Goal: Task Accomplishment & Management: Complete application form

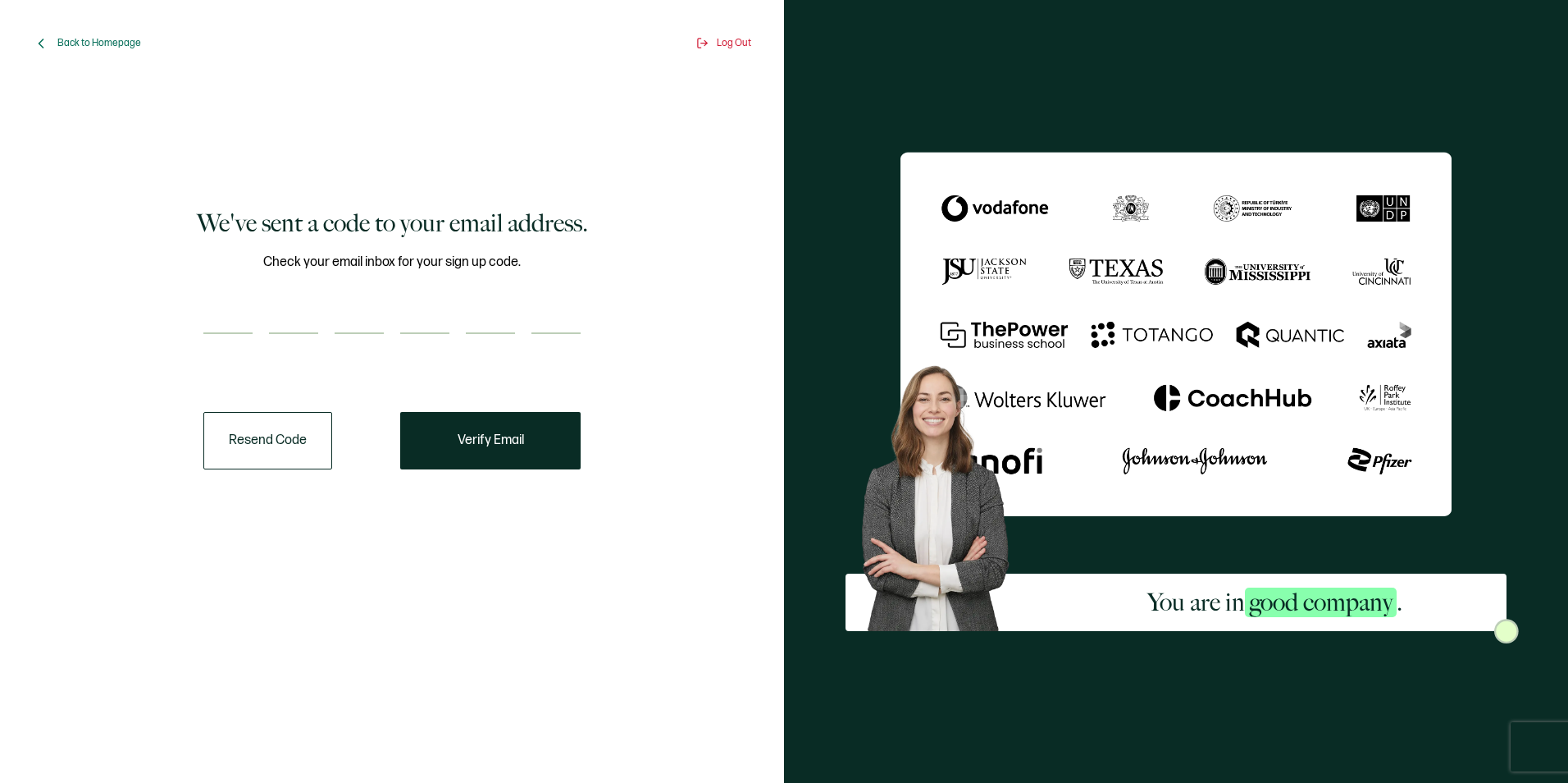
click at [227, 312] on input "number" at bounding box center [228, 317] width 50 height 33
type input "9"
type input "8"
type input "0"
type input "6"
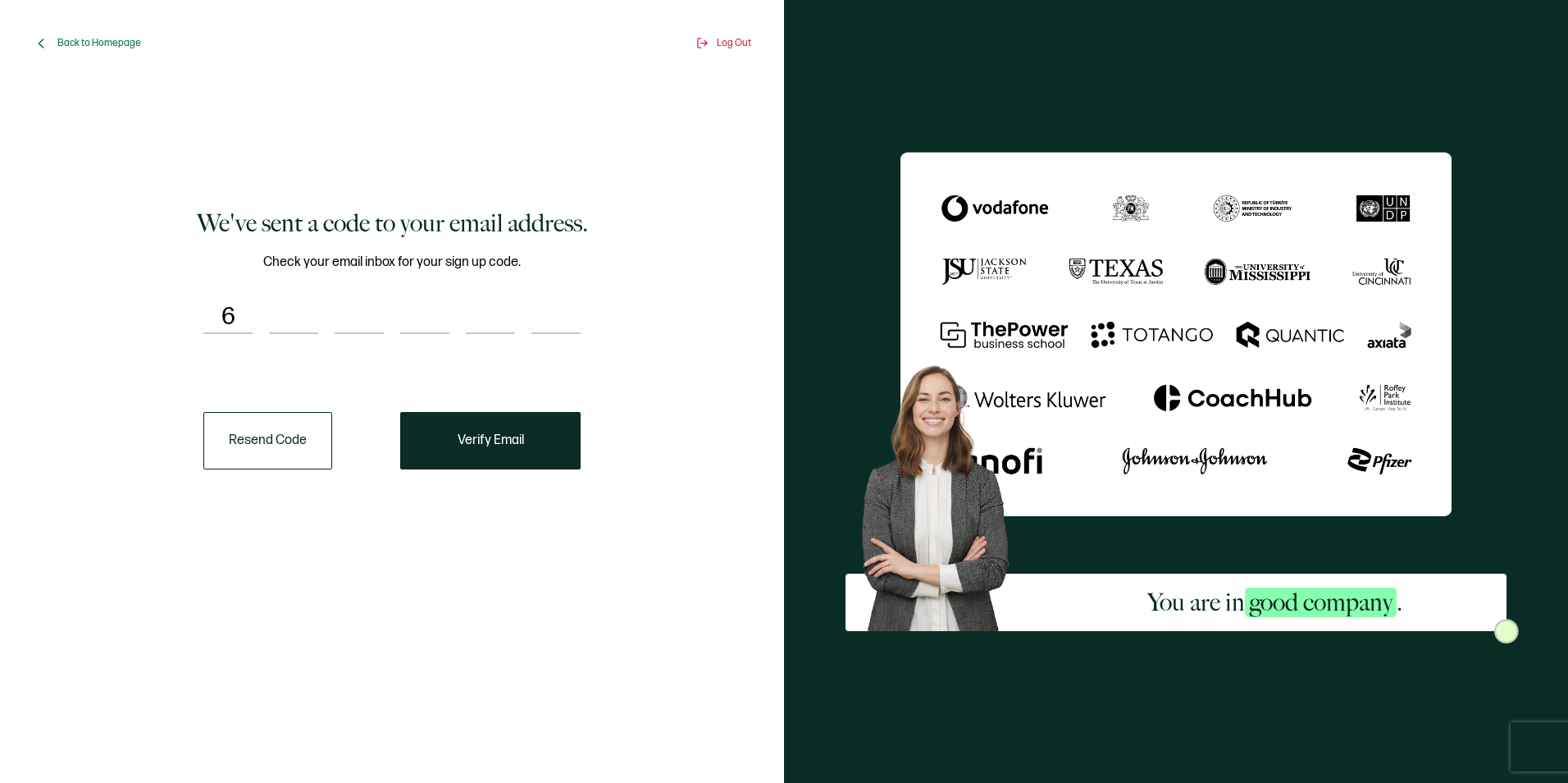
type input "5"
type input "0"
type input "8"
type input "1"
type input "3"
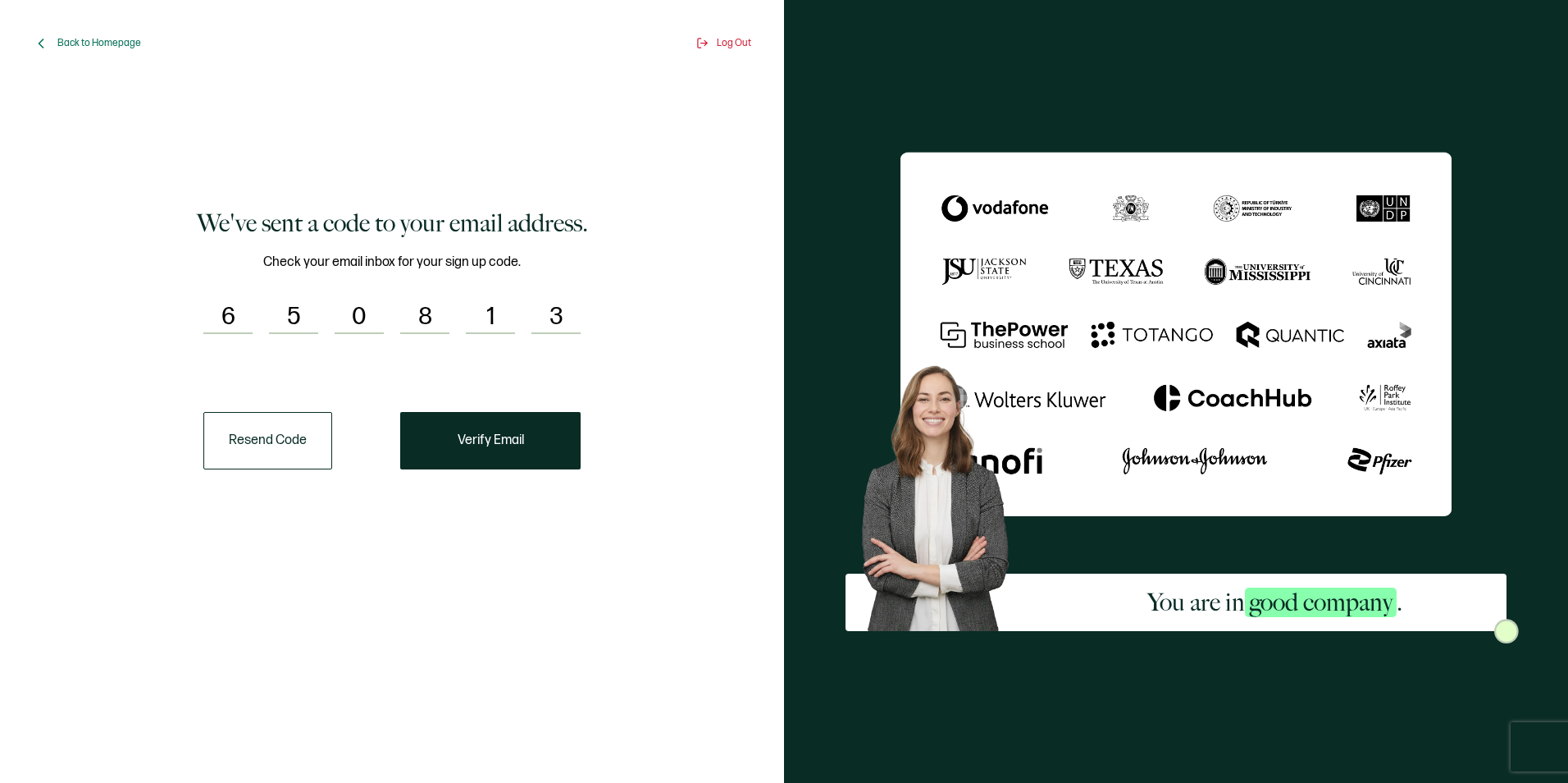
click at [493, 449] on button "Verify Email" at bounding box center [490, 440] width 181 height 57
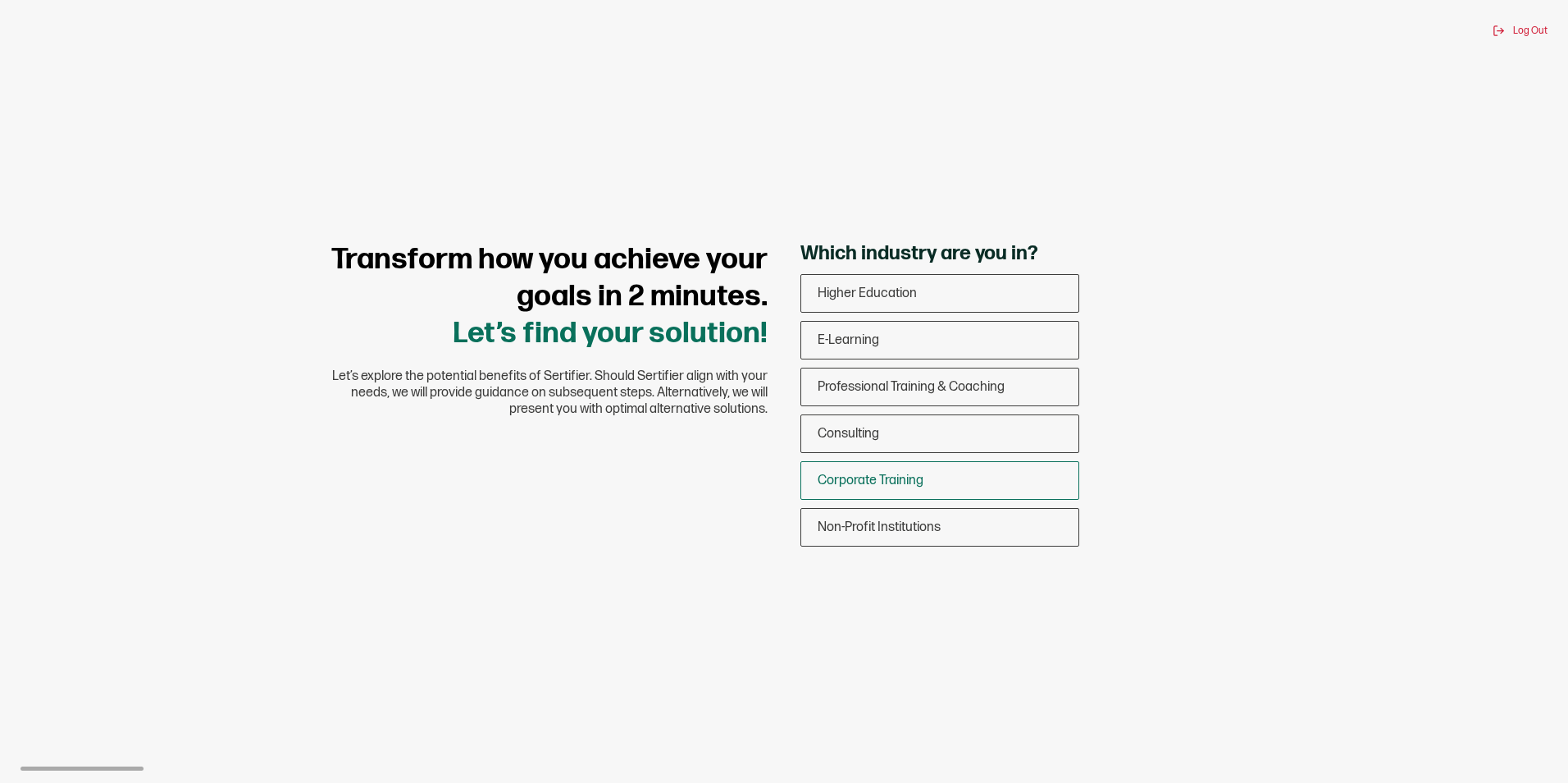
click at [888, 483] on span "Corporate Training" at bounding box center [870, 480] width 106 height 16
click at [0, 0] on input "Corporate Training" at bounding box center [0, 0] width 0 height 0
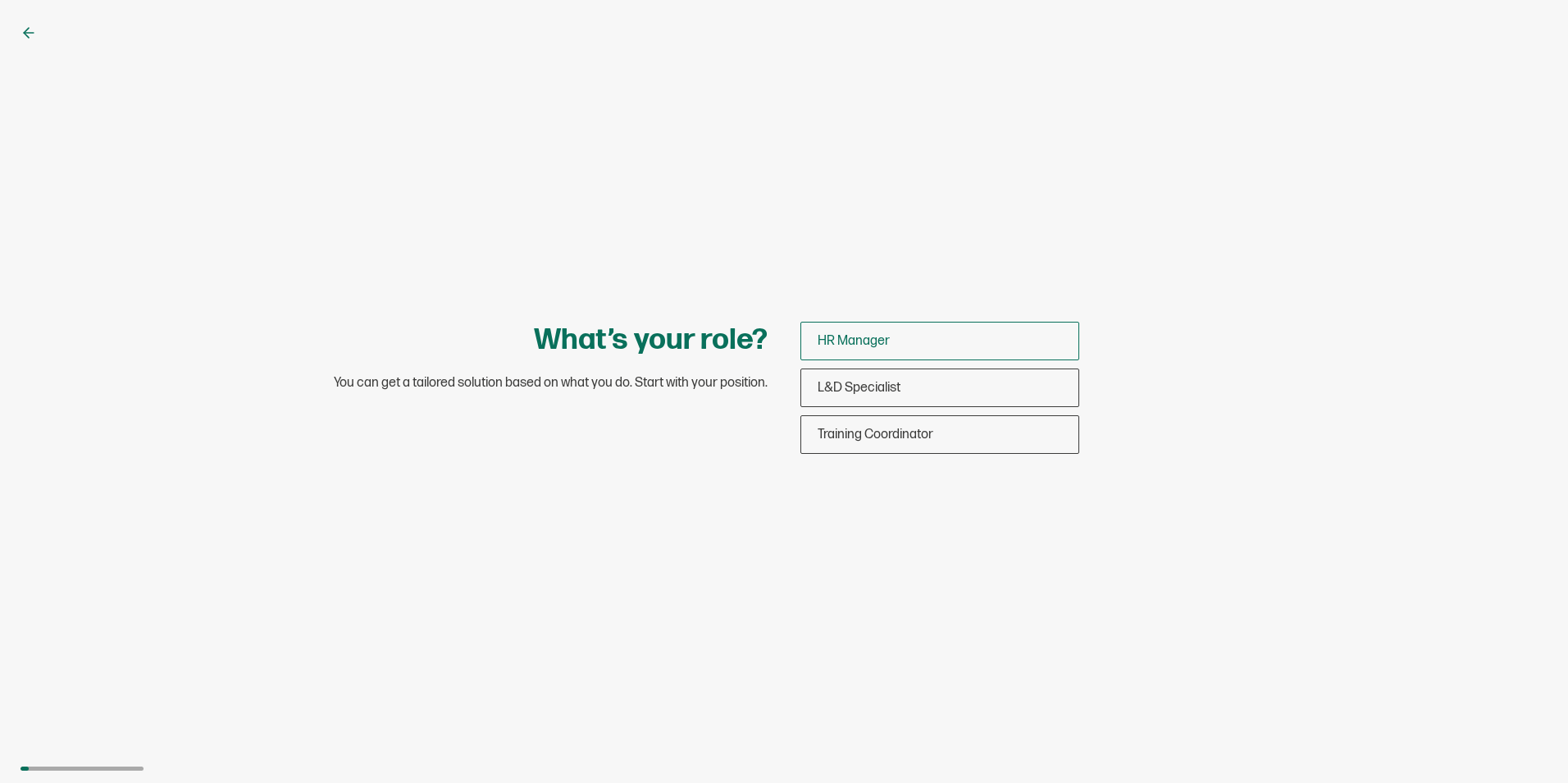
click at [876, 344] on span "HR Manager" at bounding box center [853, 340] width 72 height 16
click at [0, 0] on input "HR Manager" at bounding box center [0, 0] width 0 height 0
click at [889, 331] on div "Employees" at bounding box center [940, 340] width 277 height 38
click at [0, 0] on input "Employees" at bounding box center [0, 0] width 0 height 0
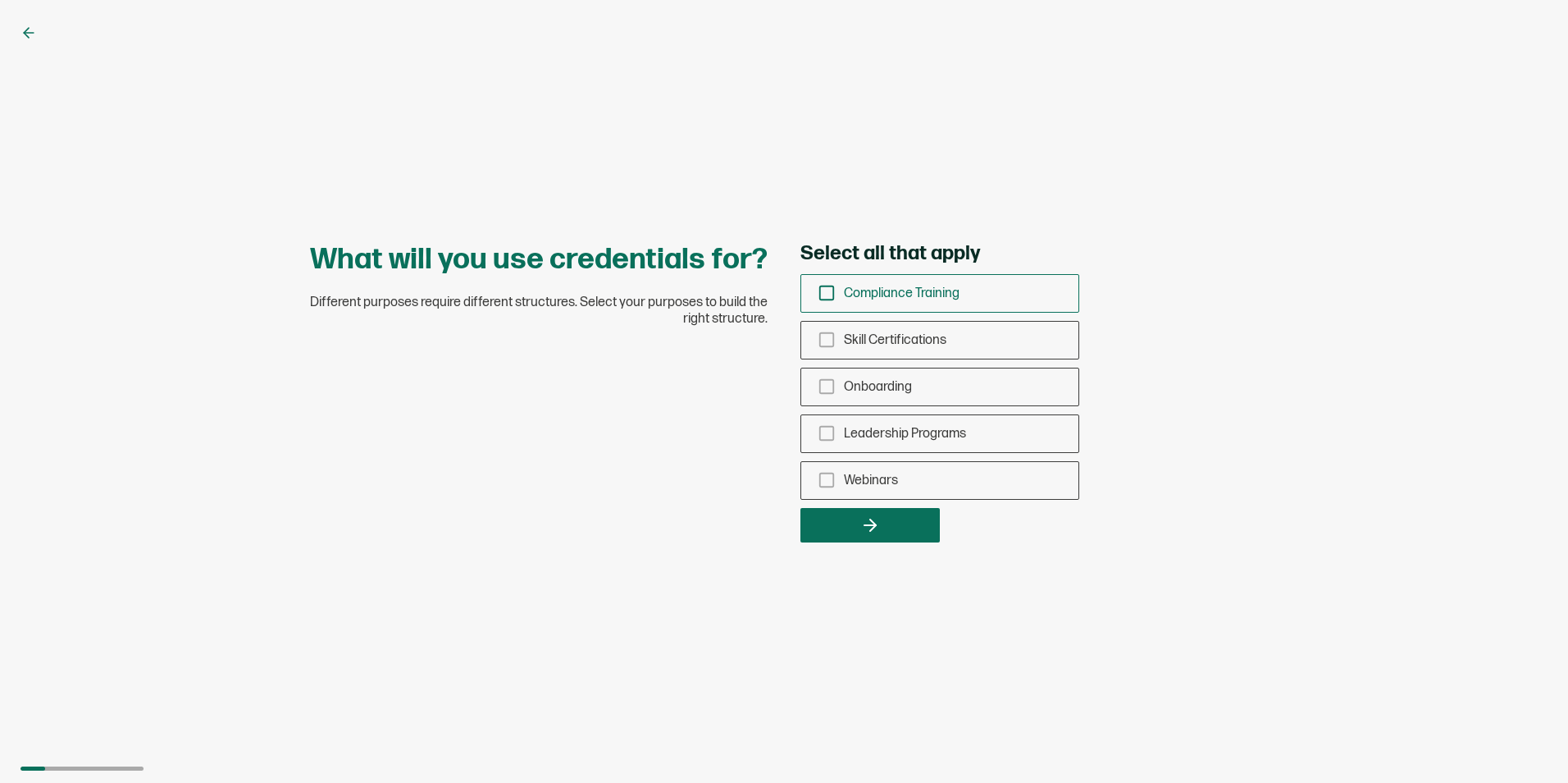
click at [827, 294] on icon "checkbox-group" at bounding box center [826, 293] width 18 height 18
click at [0, 0] on input "Compliance Training" at bounding box center [0, 0] width 0 height 0
click at [818, 345] on icon "checkbox-group" at bounding box center [826, 339] width 18 height 18
click at [0, 0] on input "Skill Certifications" at bounding box center [0, 0] width 0 height 0
click at [824, 397] on div "Onboarding" at bounding box center [940, 386] width 277 height 38
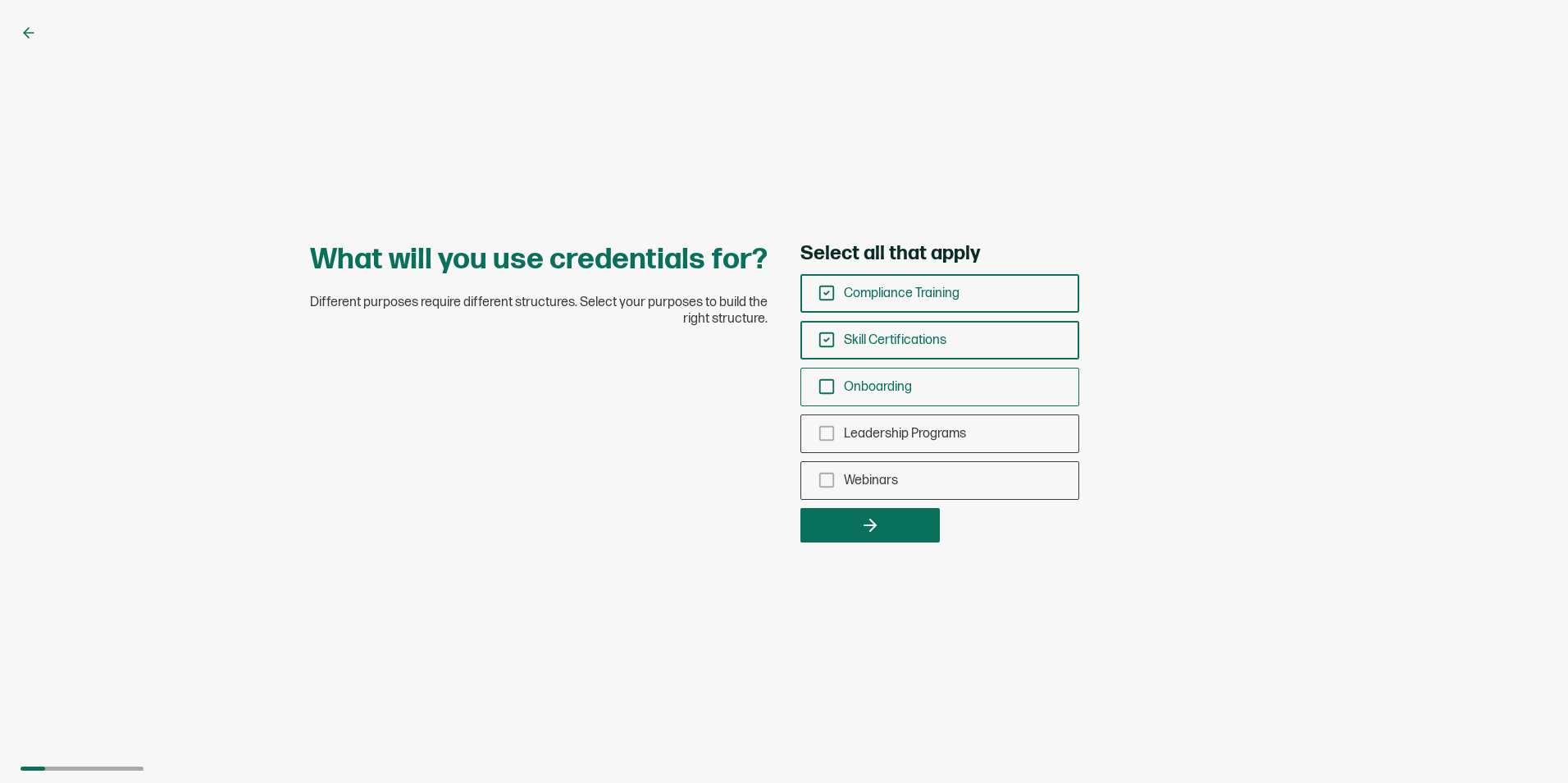
click at [0, 0] on input "Onboarding" at bounding box center [0, 0] width 0 height 0
click at [830, 442] on icon "checkbox-group" at bounding box center [826, 432] width 18 height 18
click at [0, 0] on input "Leadership Programs" at bounding box center [0, 0] width 0 height 0
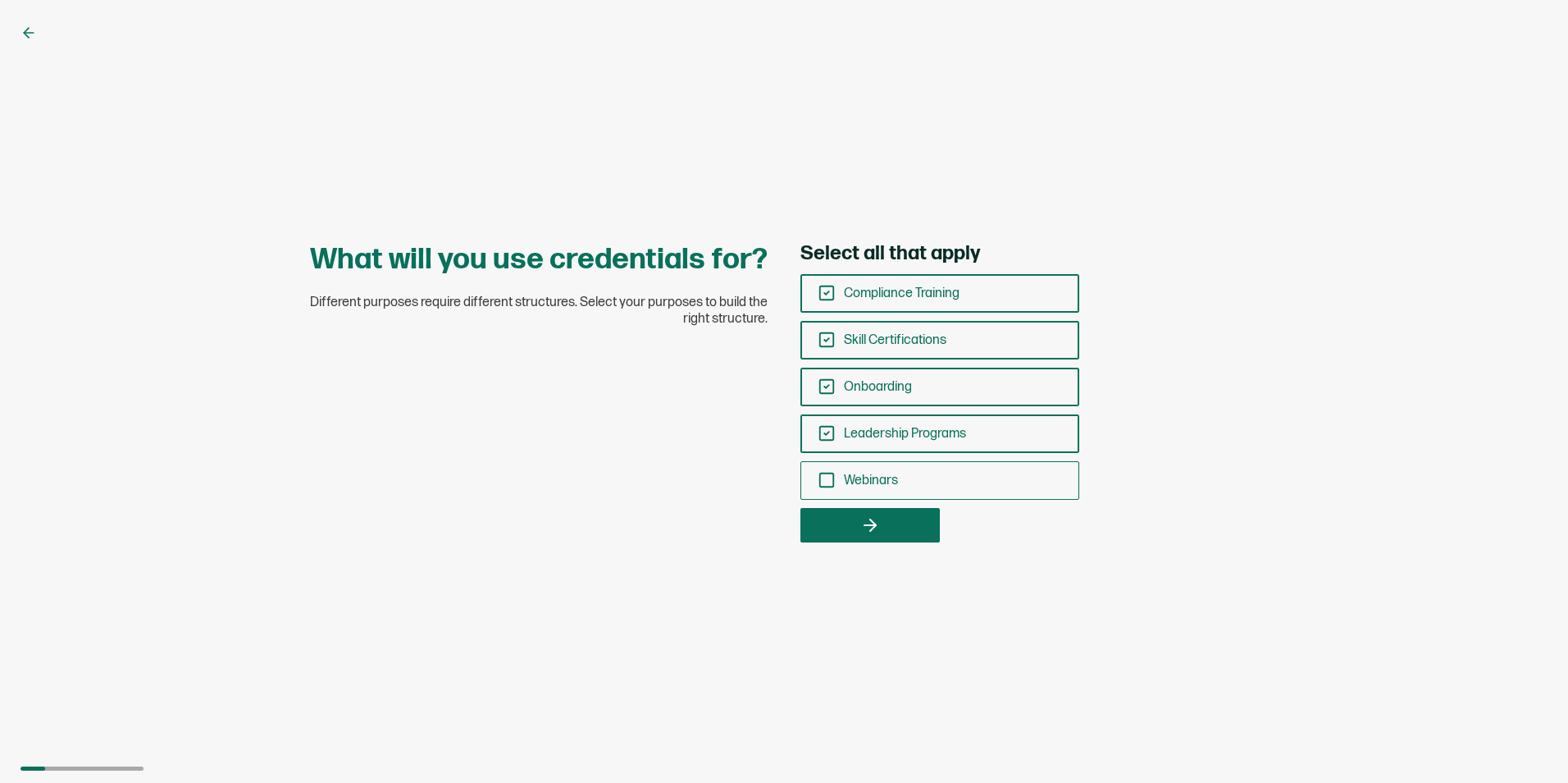
click at [832, 489] on div "Webinars" at bounding box center [940, 480] width 277 height 38
click at [0, 0] on input "Webinars" at bounding box center [0, 0] width 0 height 0
click at [893, 512] on button "button" at bounding box center [870, 525] width 140 height 35
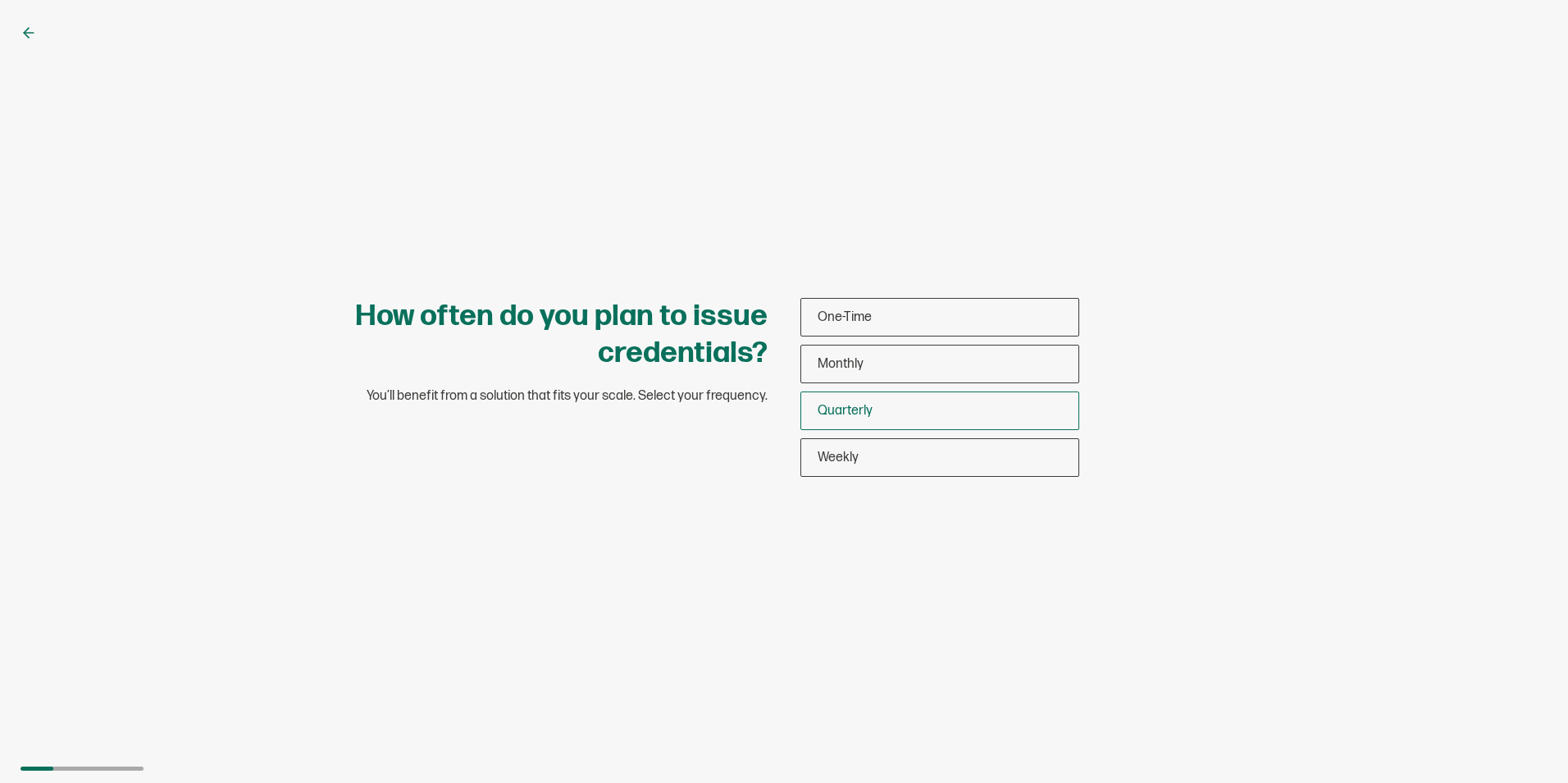
click at [831, 407] on span "Quarterly" at bounding box center [844, 411] width 55 height 16
click at [0, 0] on input "Quarterly" at bounding box center [0, 0] width 0 height 0
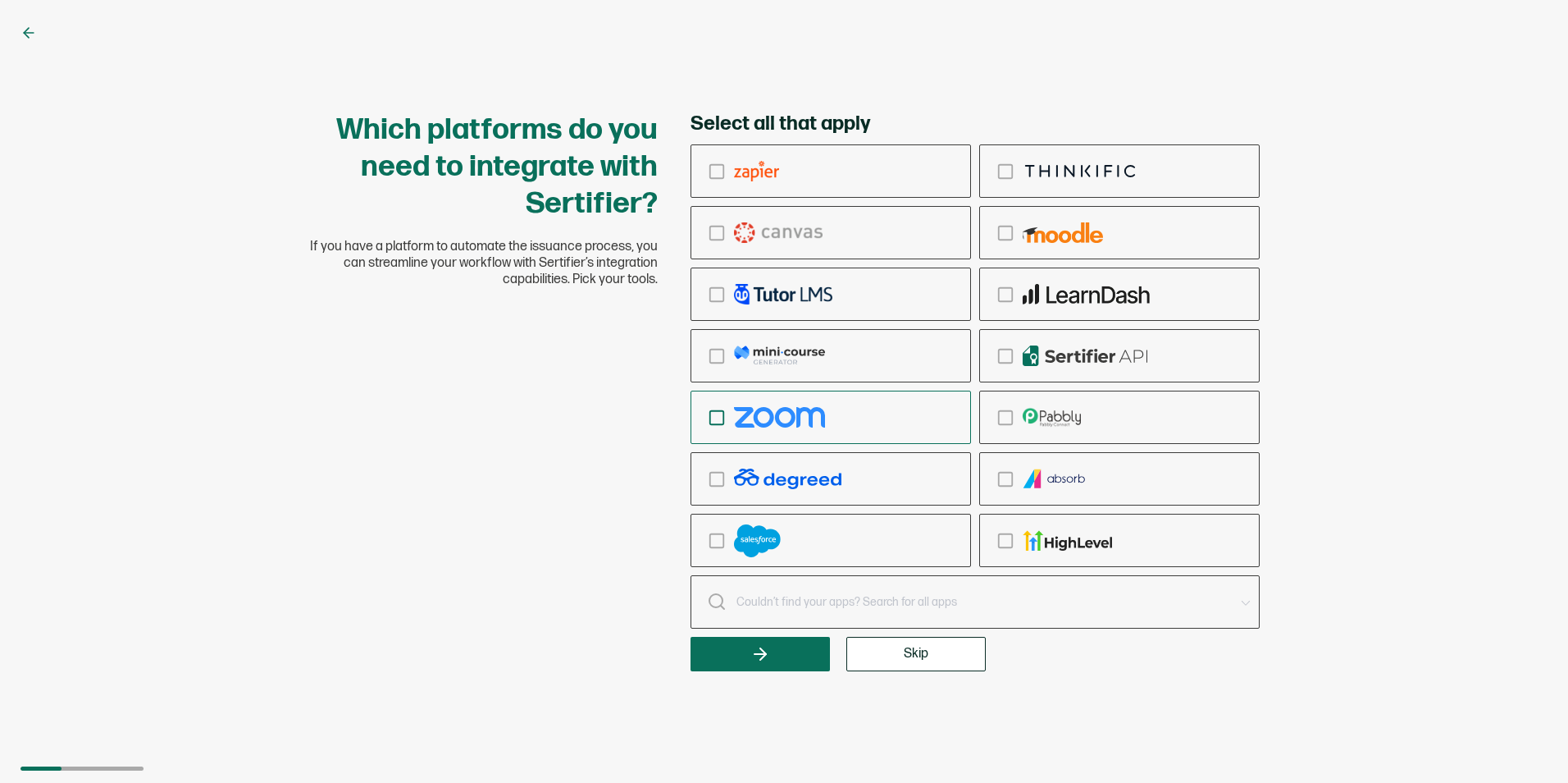
click at [709, 420] on icon "checkbox-group" at bounding box center [716, 417] width 18 height 18
click at [0, 0] on input "checkbox-group" at bounding box center [0, 0] width 0 height 0
click at [756, 659] on icon "button" at bounding box center [760, 654] width 20 height 20
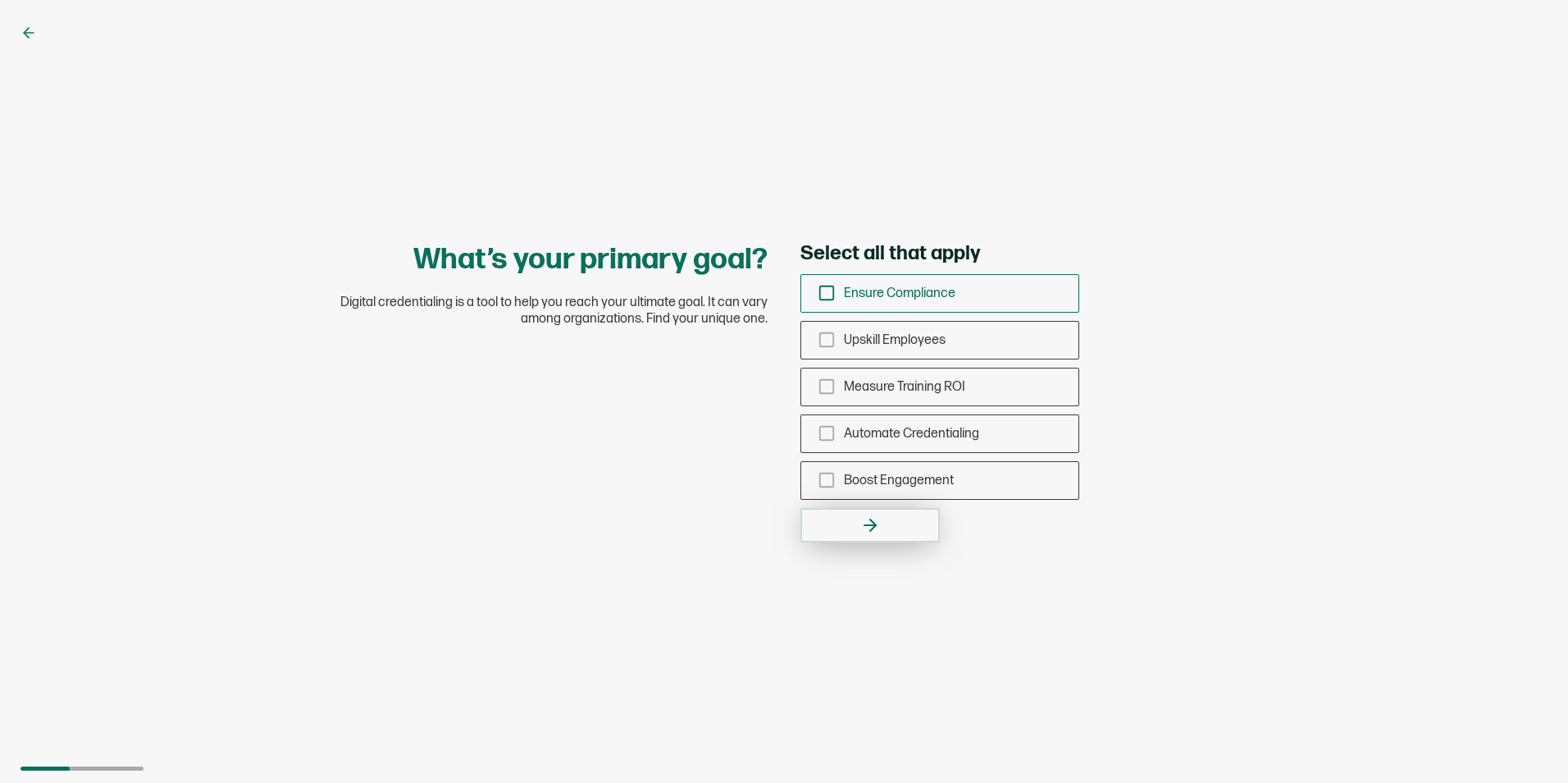
click at [817, 291] on div "Ensure Compliance" at bounding box center [940, 293] width 277 height 38
click at [0, 0] on input "Ensure Compliance" at bounding box center [0, 0] width 0 height 0
click at [823, 333] on rect "checkbox-group" at bounding box center [827, 339] width 14 height 14
click at [0, 0] on input "Upskill Employees" at bounding box center [0, 0] width 0 height 0
click at [889, 535] on button "button" at bounding box center [870, 525] width 140 height 35
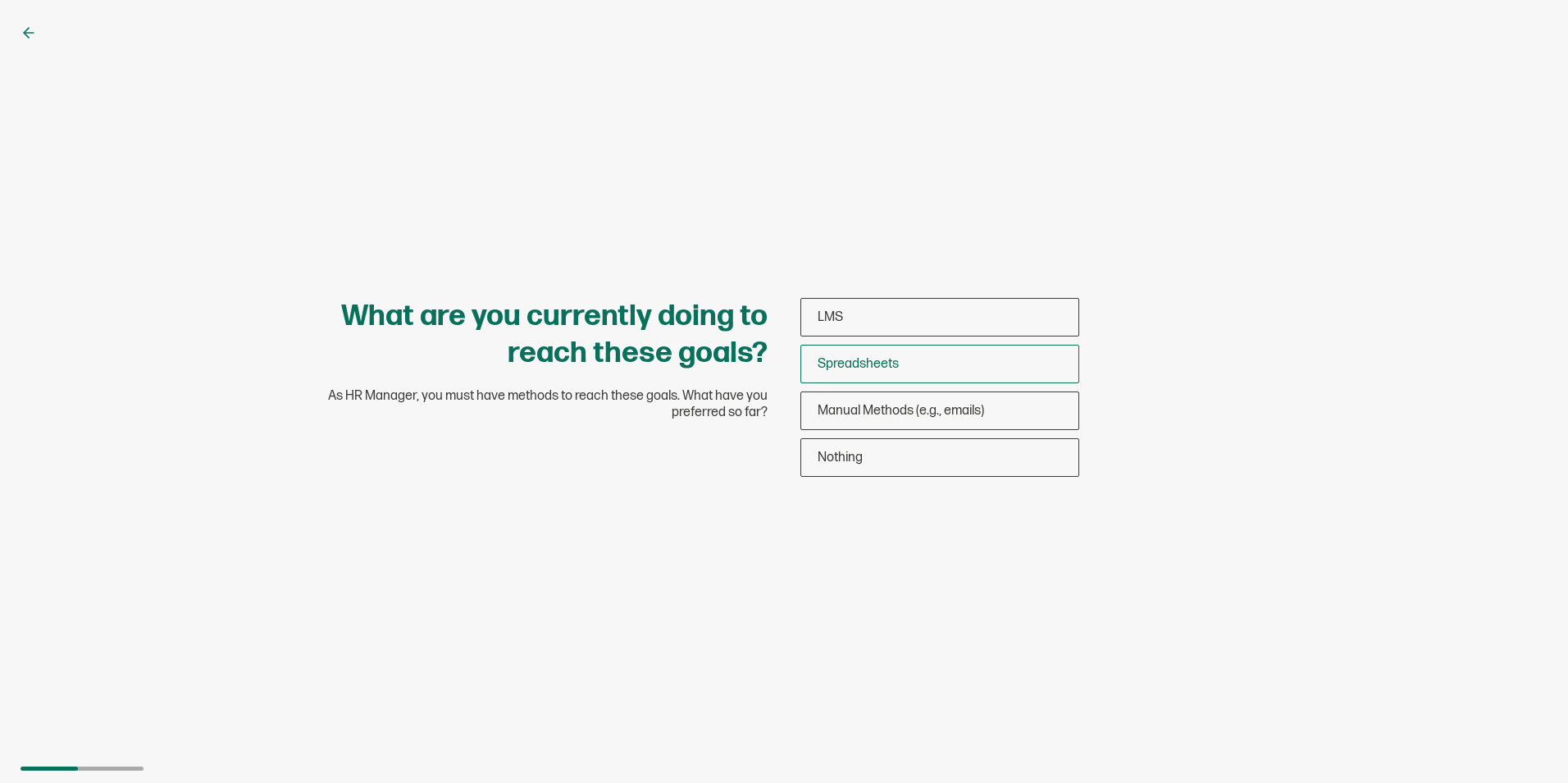
click at [858, 363] on span "Spreadsheets" at bounding box center [858, 364] width 82 height 16
click at [0, 0] on input "Spreadsheets" at bounding box center [0, 0] width 0 height 0
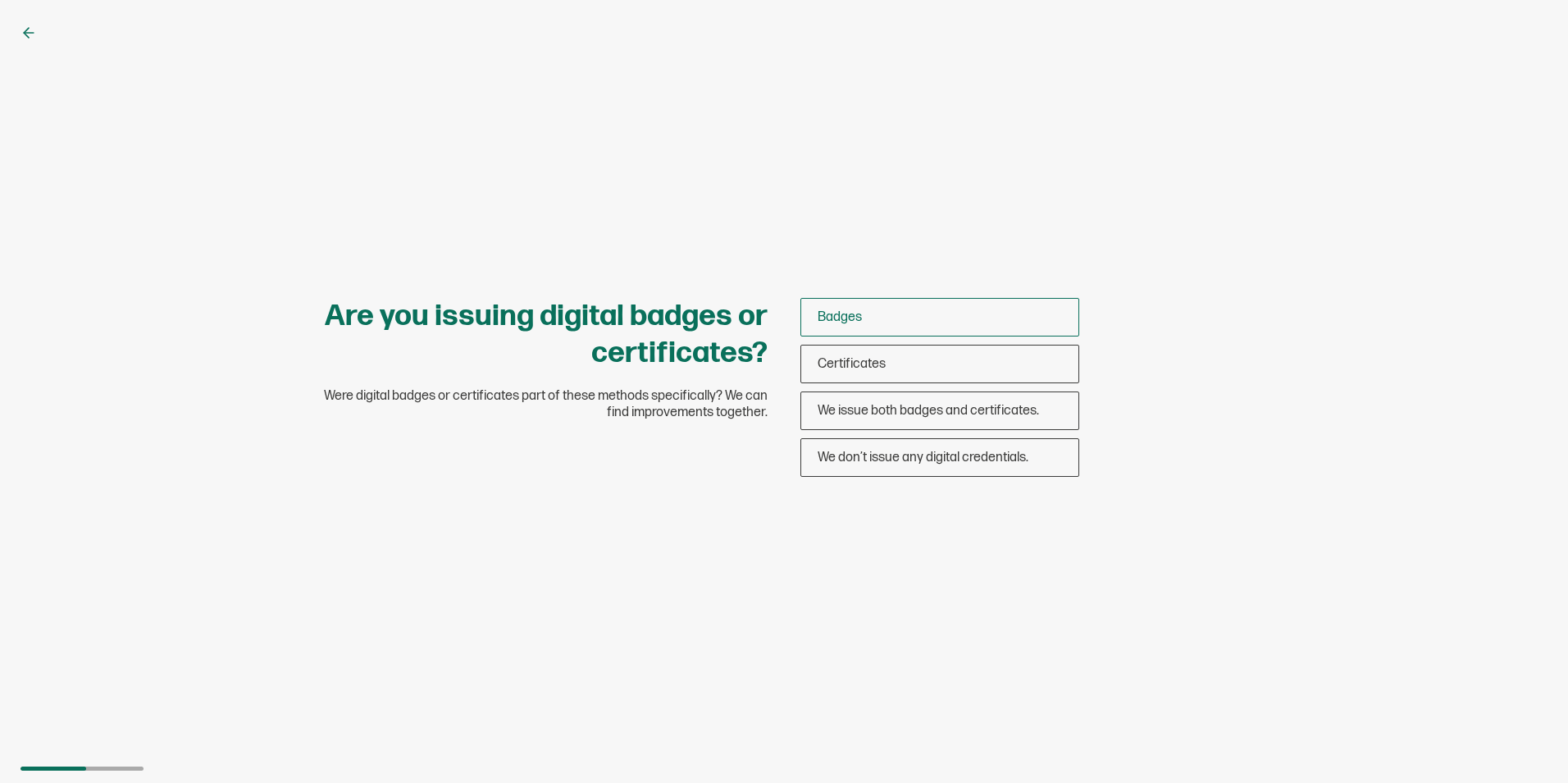
click at [859, 314] on span "Badges" at bounding box center [839, 317] width 44 height 16
click at [0, 0] on input "Badges" at bounding box center [0, 0] width 0 height 0
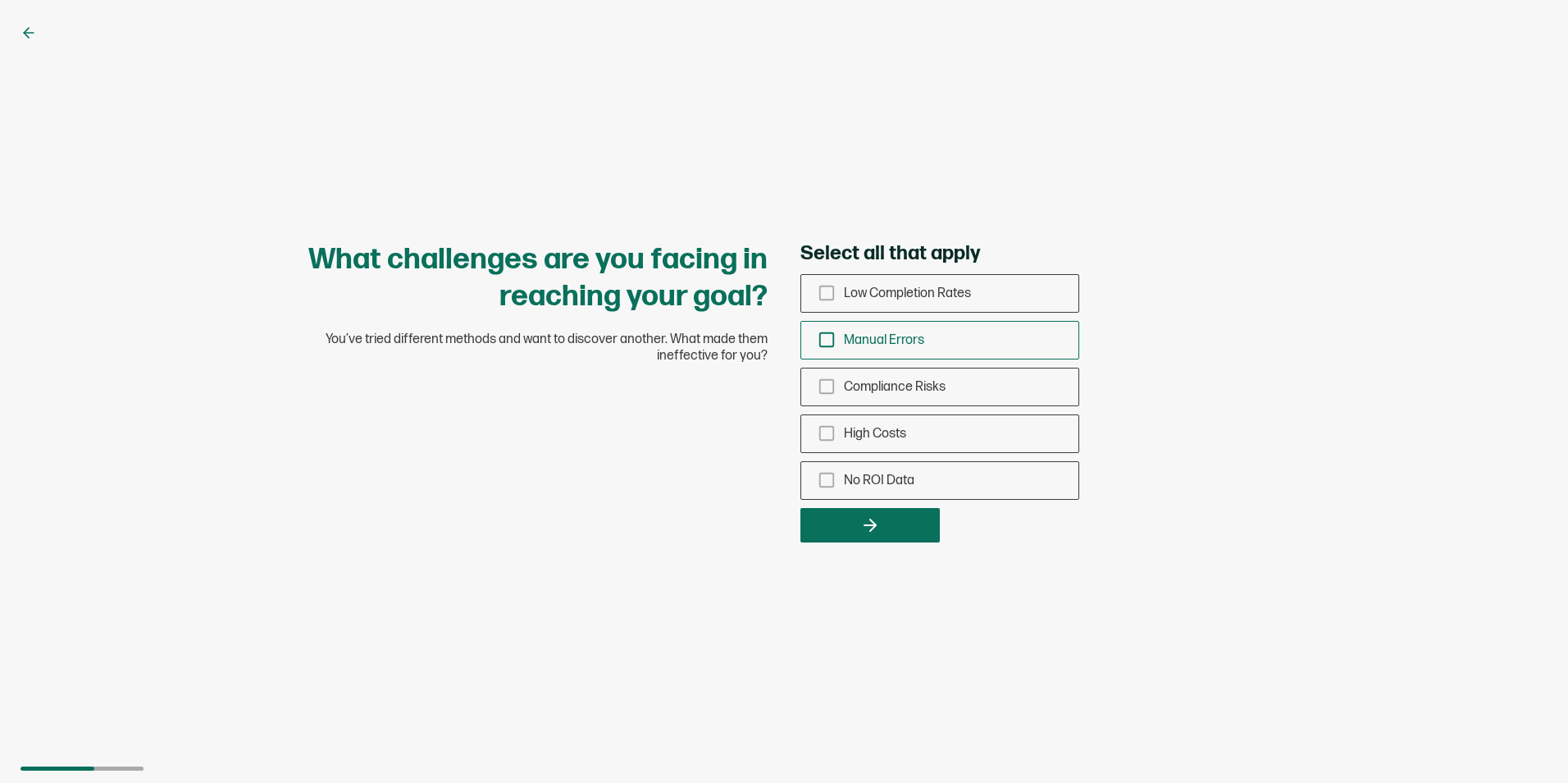
click at [830, 339] on icon "checkbox-group" at bounding box center [826, 339] width 18 height 18
click at [0, 0] on input "Manual Errors" at bounding box center [0, 0] width 0 height 0
click at [883, 518] on button "button" at bounding box center [870, 525] width 140 height 35
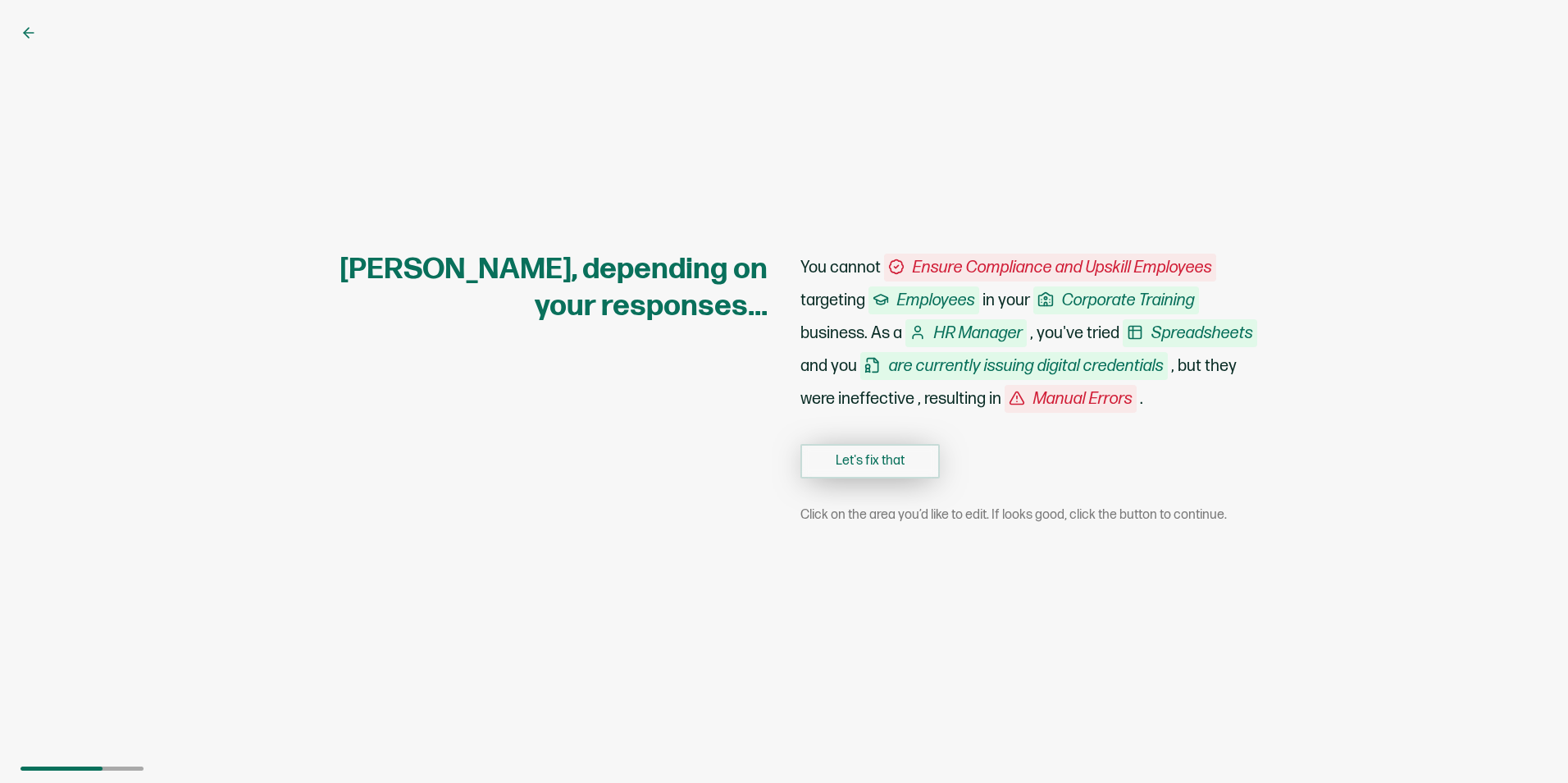
click at [873, 459] on button "Let's fix that" at bounding box center [870, 460] width 140 height 35
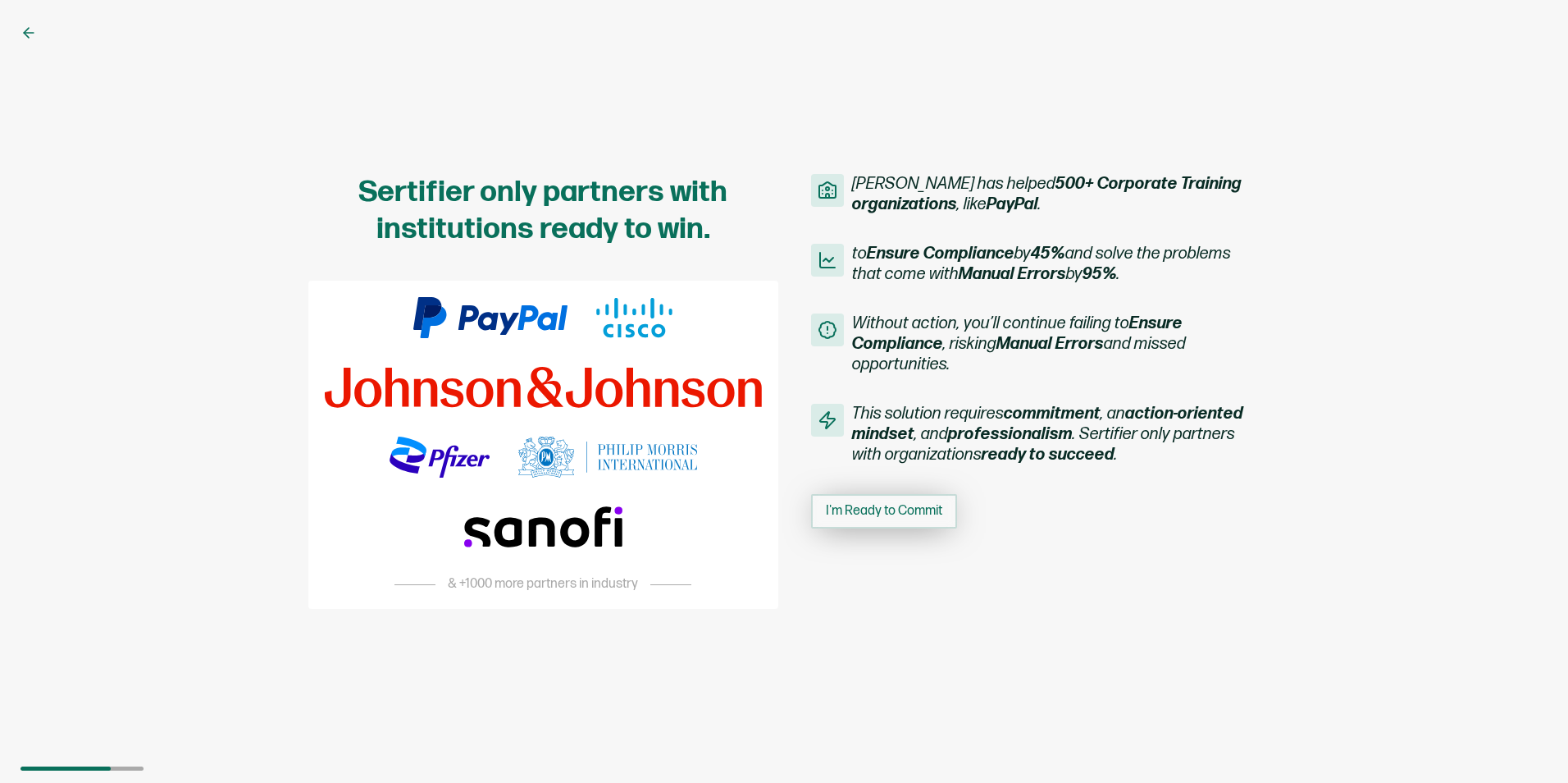
click at [873, 509] on span "I'm Ready to Commit" at bounding box center [884, 511] width 116 height 13
